Goal: Task Accomplishment & Management: Complete application form

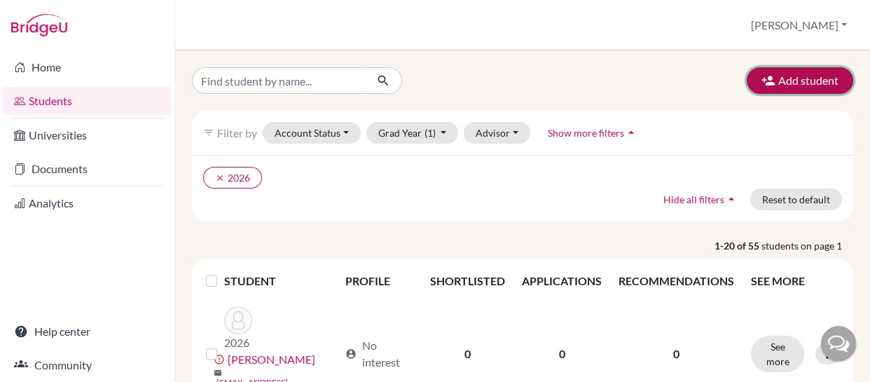
click at [788, 79] on button "Add student" at bounding box center [799, 80] width 106 height 27
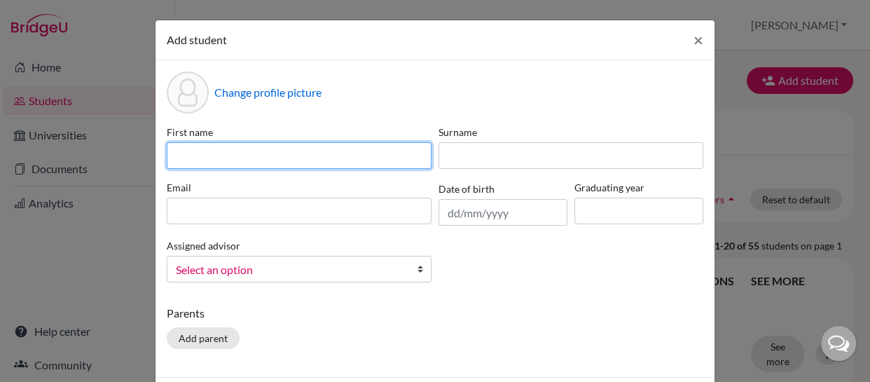
click at [257, 152] on input at bounding box center [299, 155] width 265 height 27
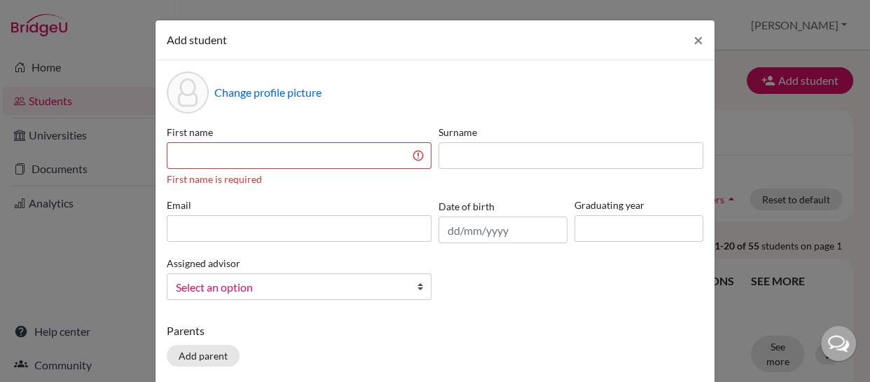
click at [372, 41] on div "Add student ×" at bounding box center [434, 40] width 559 height 40
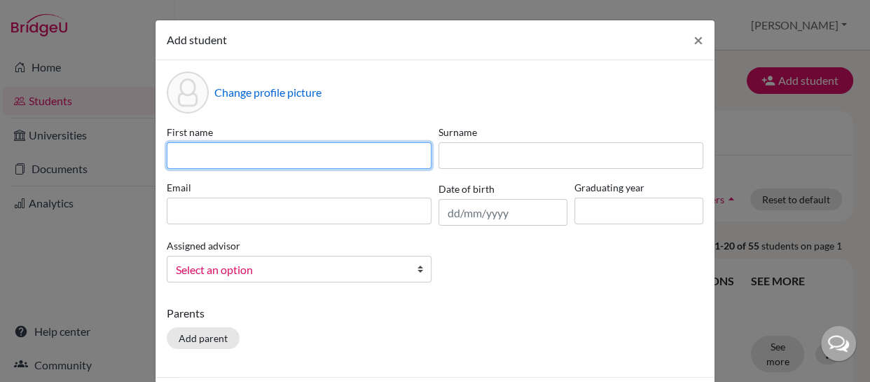
click at [238, 154] on input at bounding box center [299, 155] width 265 height 27
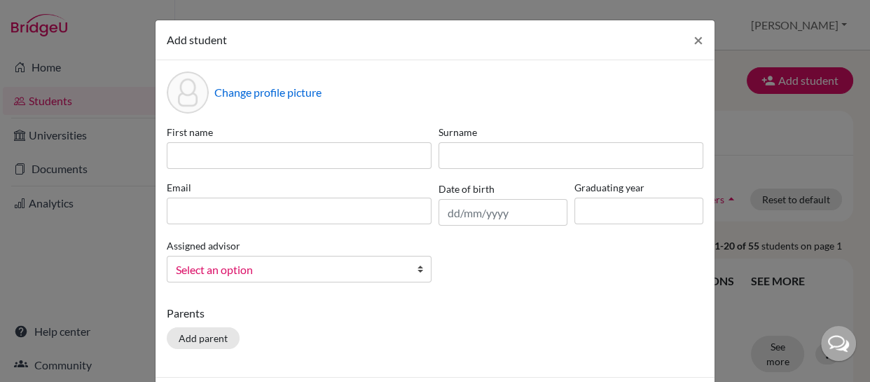
click at [350, 55] on div "Add student ×" at bounding box center [434, 40] width 559 height 40
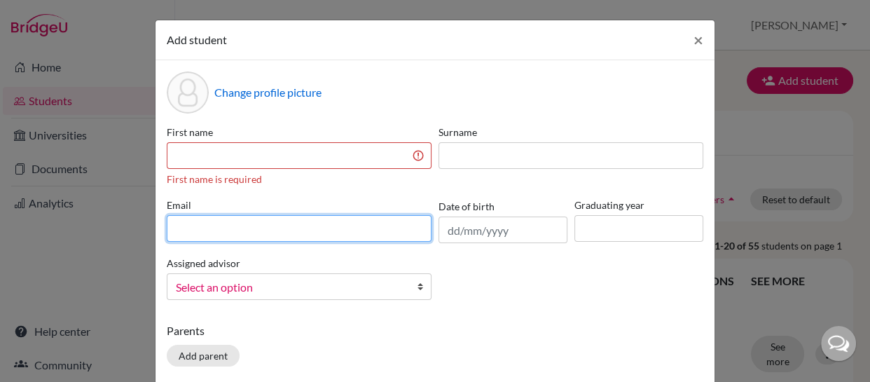
click at [261, 237] on input at bounding box center [299, 228] width 265 height 27
type input "[PERSON_NAME][EMAIL_ADDRESS][PERSON_NAME]"
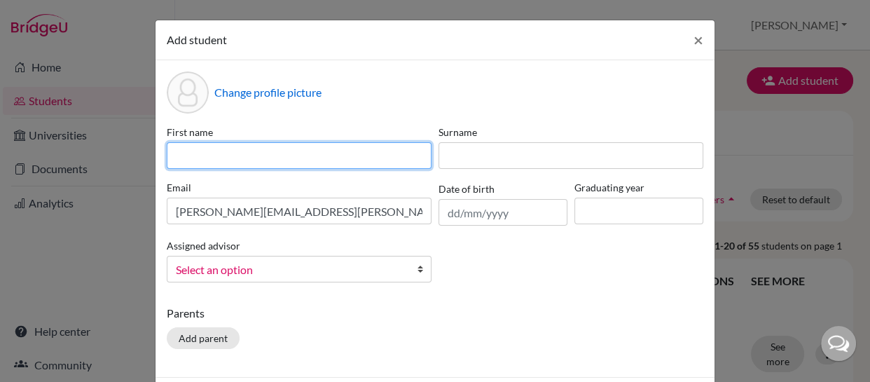
click at [350, 156] on input at bounding box center [299, 155] width 265 height 27
type input "[PERSON_NAME]"
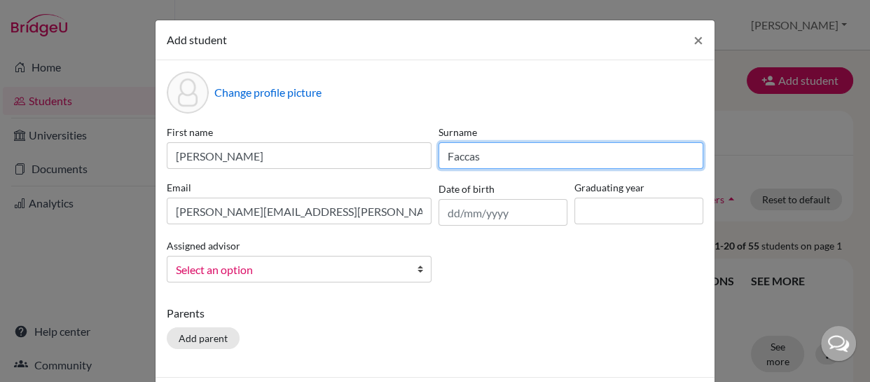
type input "Faccas"
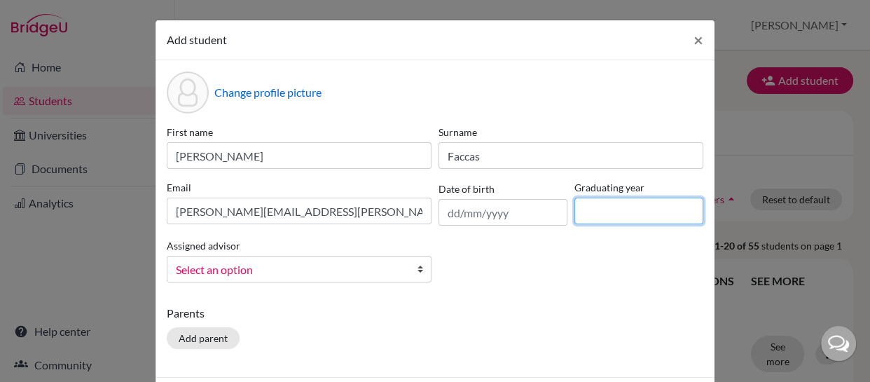
click at [588, 209] on input at bounding box center [638, 210] width 129 height 27
type input "2026"
click at [693, 39] on span "×" at bounding box center [698, 39] width 10 height 20
